Goal: Transaction & Acquisition: Purchase product/service

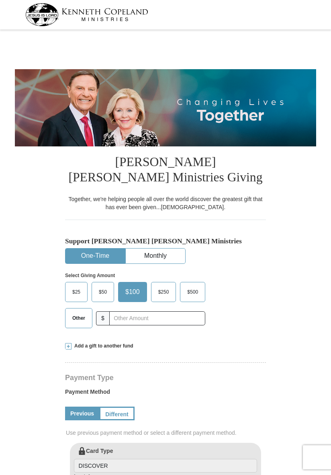
select select "GA"
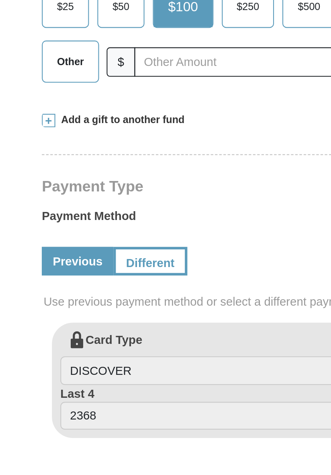
scroll to position [29, 0]
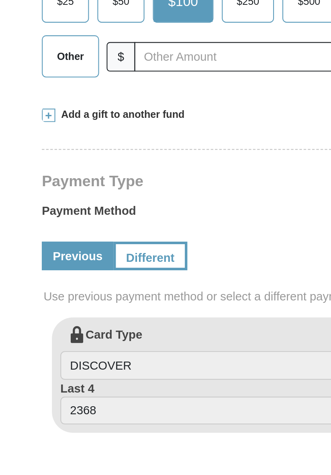
click at [67, 316] on span at bounding box center [68, 316] width 6 height 6
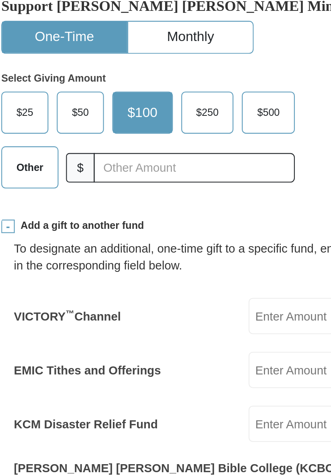
scroll to position [116, 0]
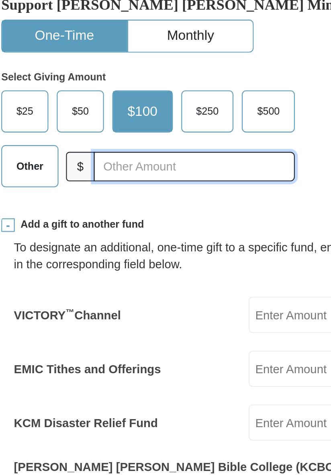
click at [118, 201] on input "text" at bounding box center [157, 202] width 96 height 14
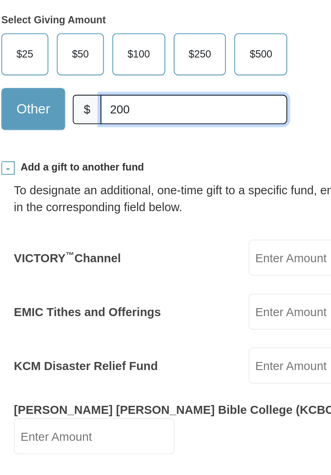
type input "200"
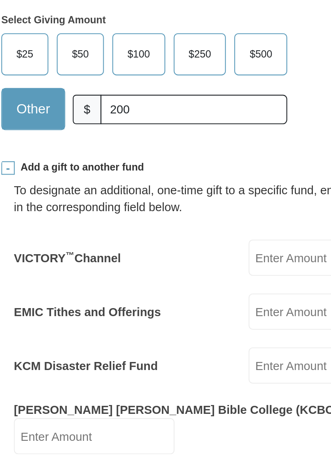
click at [114, 222] on div "[PERSON_NAME] [PERSON_NAME] Ministries Giving Together, we're helping people al…" at bounding box center [165, 461] width 201 height 863
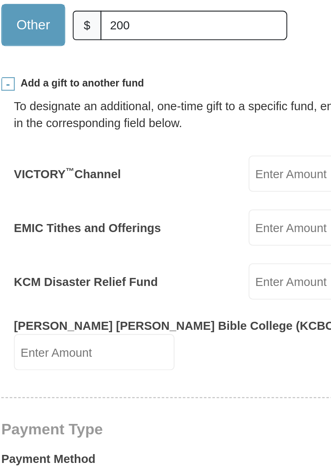
click at [184, 274] on input "VICTORY ™ Channel" at bounding box center [221, 272] width 77 height 17
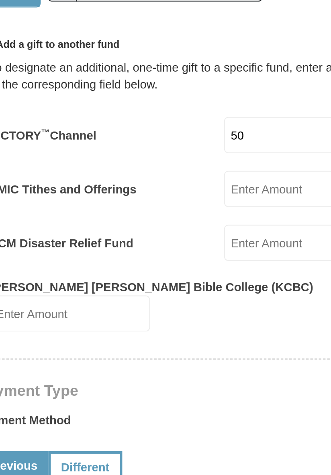
type input "50"
click at [186, 298] on input "EMIC Tithes and Offerings" at bounding box center [221, 298] width 77 height 17
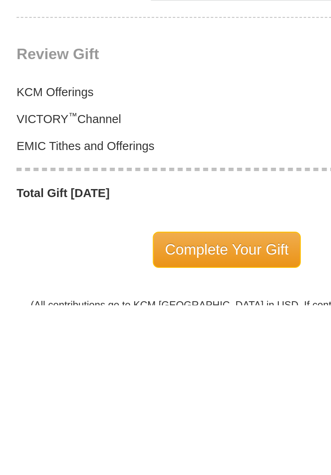
scroll to position [531, 0]
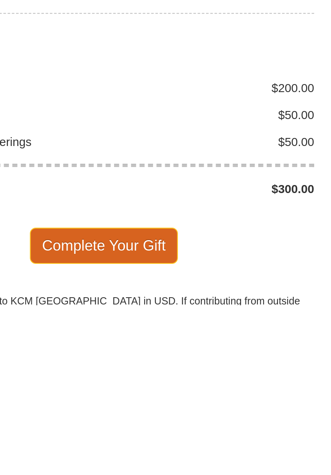
type input "50"
click at [164, 439] on span "Complete Your Gift" at bounding box center [165, 446] width 71 height 17
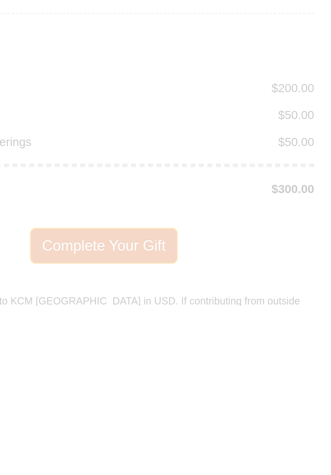
scroll to position [532, 0]
